Goal: Transaction & Acquisition: Obtain resource

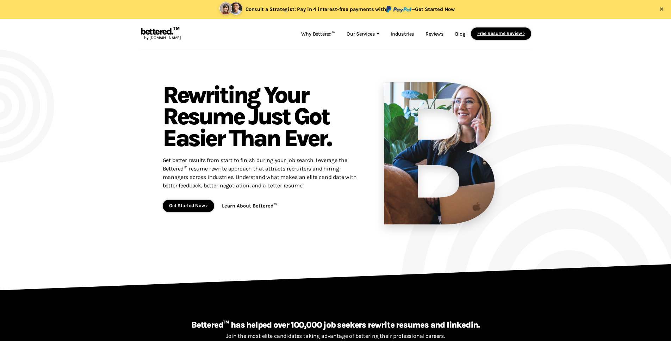
click at [477, 36] on link "Free Resume Review ›" at bounding box center [501, 33] width 48 height 5
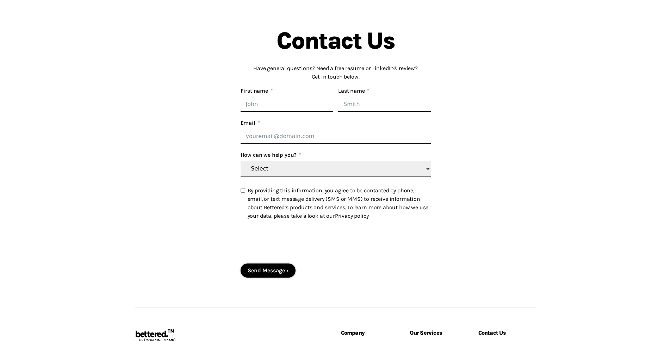
scroll to position [58, 0]
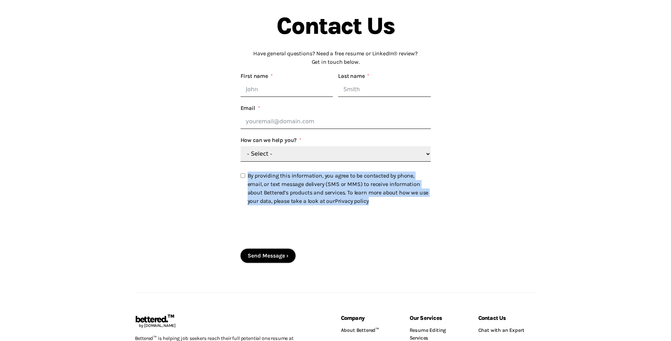
drag, startPoint x: 249, startPoint y: 175, endPoint x: 372, endPoint y: 203, distance: 126.4
click at [372, 203] on p "By providing this information, you agree to be contacted by phone, email, or te…" at bounding box center [338, 189] width 181 height 34
copy p "By providing this information, you agree to be contacted by phone, email, or te…"
